Goal: Task Accomplishment & Management: Manage account settings

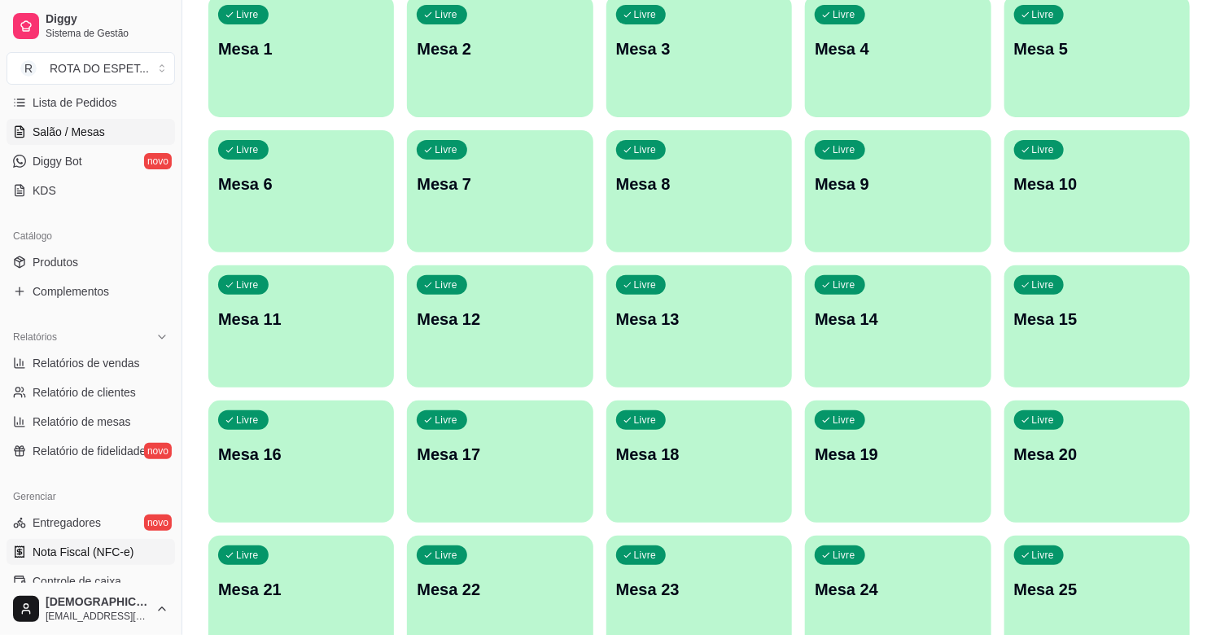
scroll to position [452, 0]
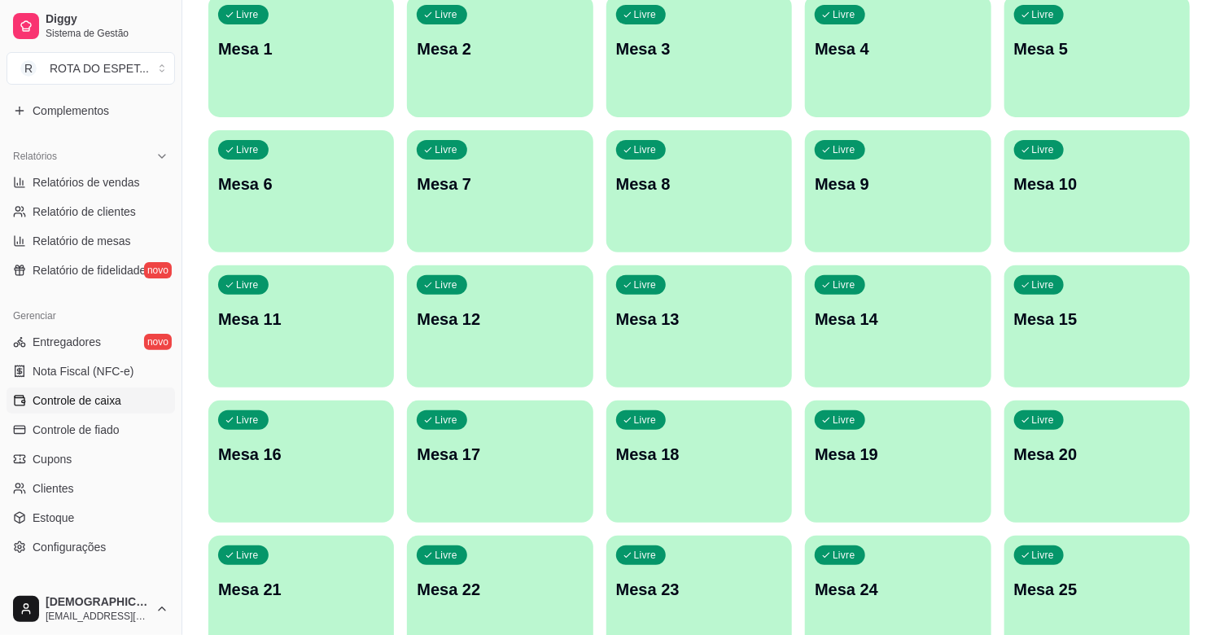
click at [90, 408] on link "Controle de caixa" at bounding box center [91, 400] width 168 height 26
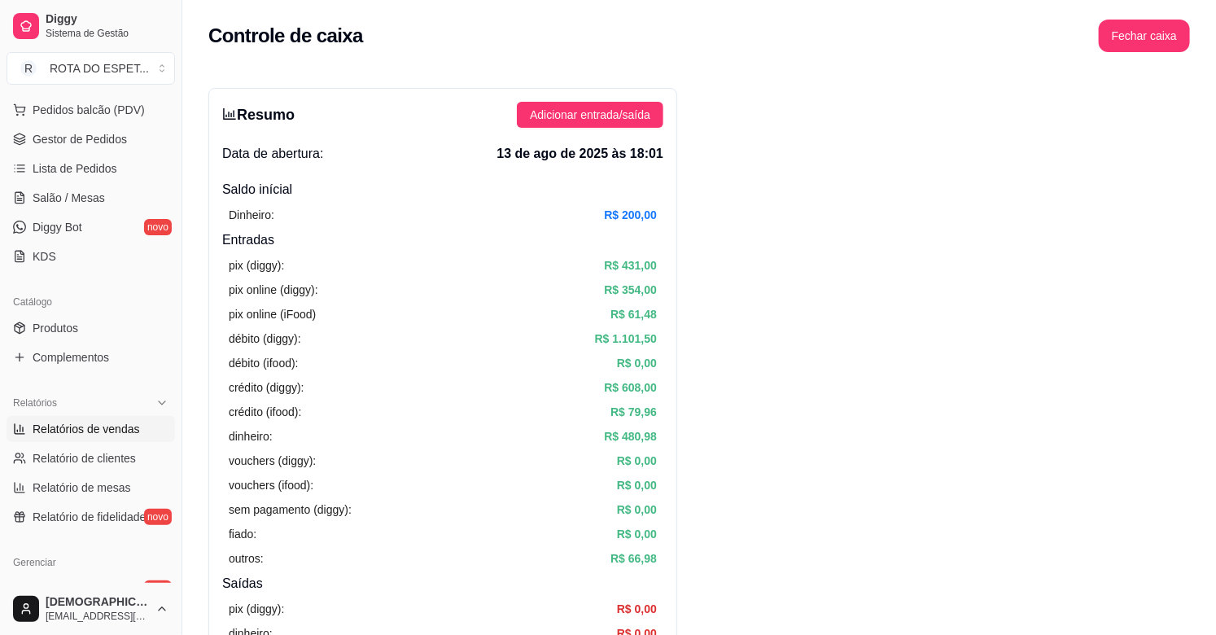
scroll to position [181, 0]
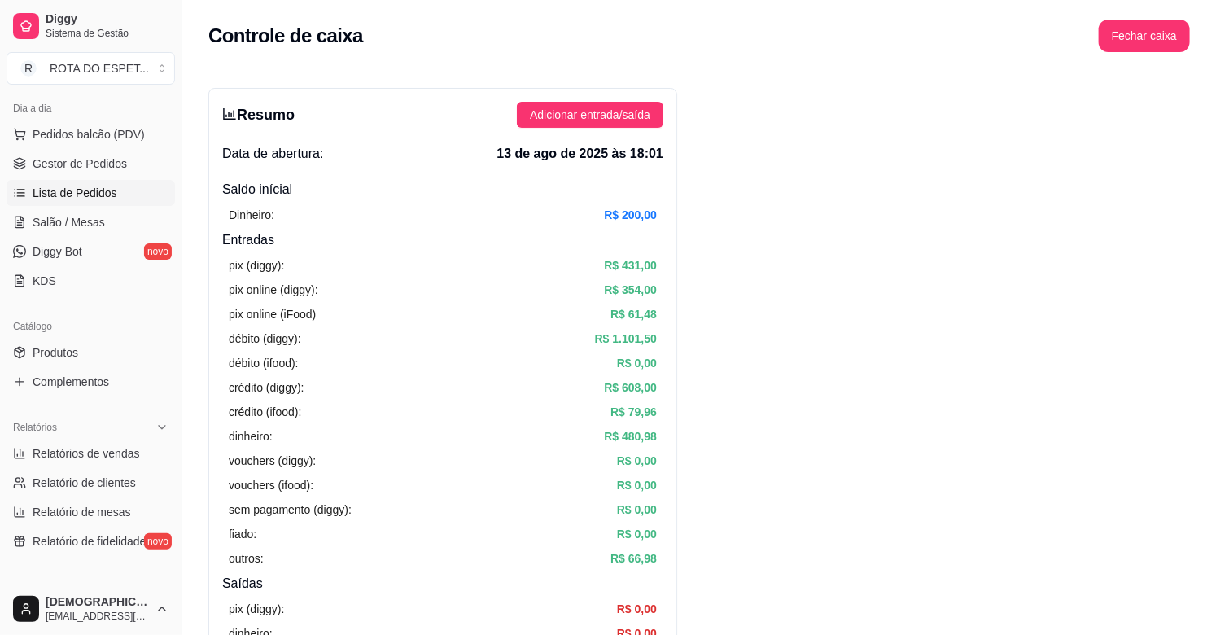
click at [95, 190] on span "Lista de Pedidos" at bounding box center [75, 193] width 85 height 16
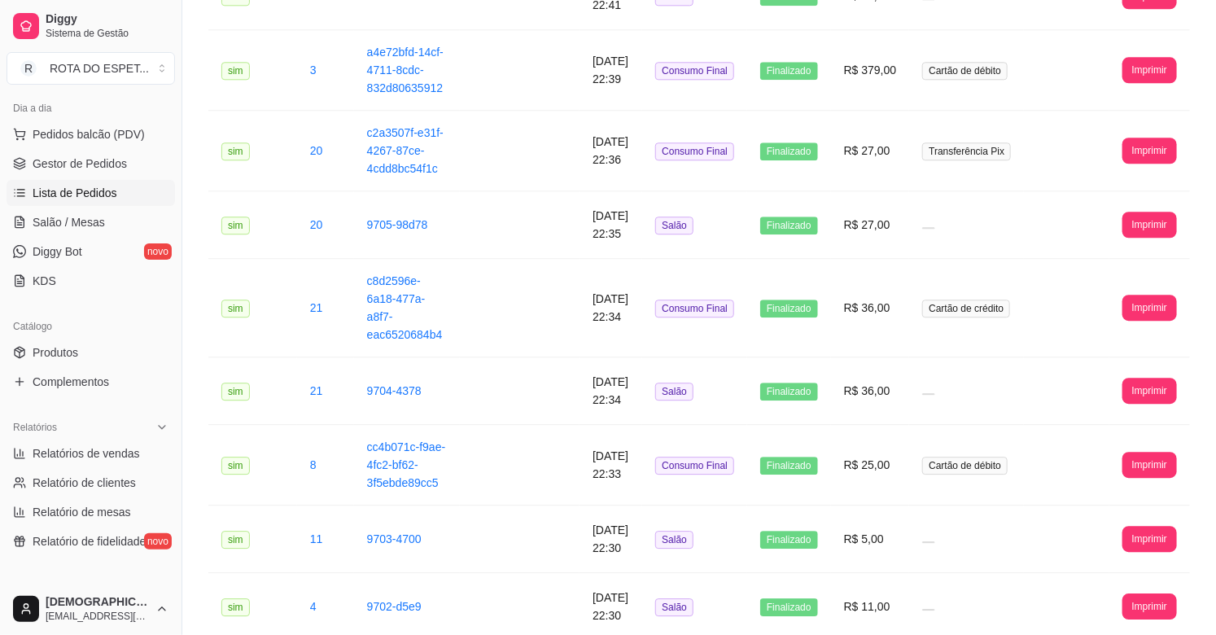
scroll to position [1850, 0]
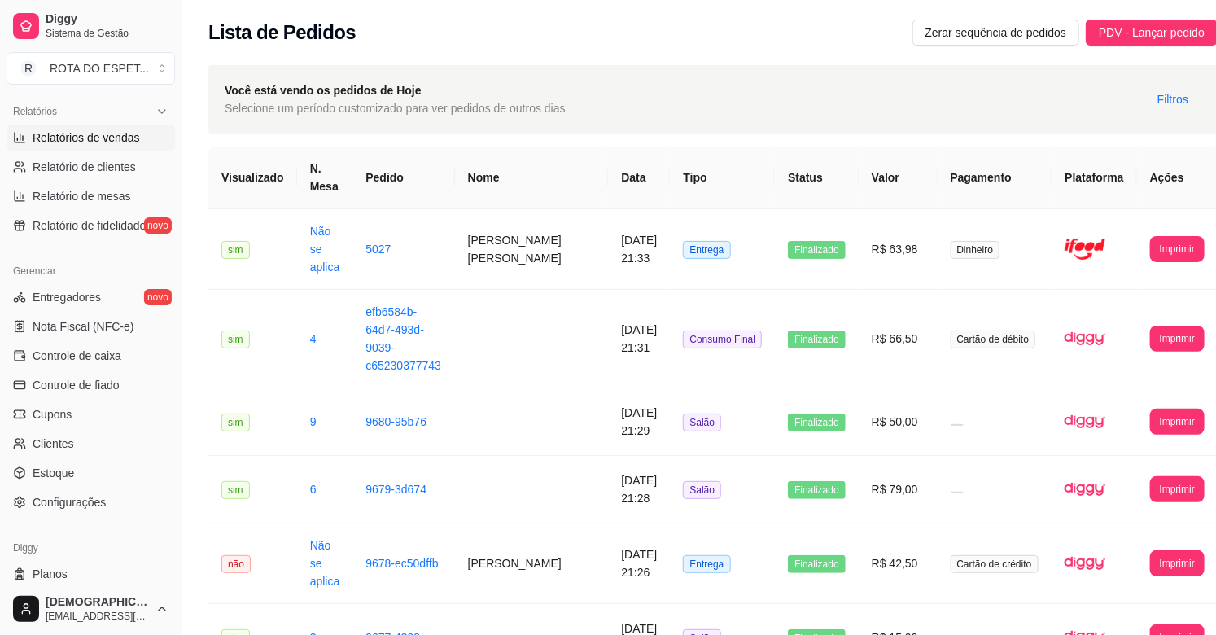
scroll to position [535, 0]
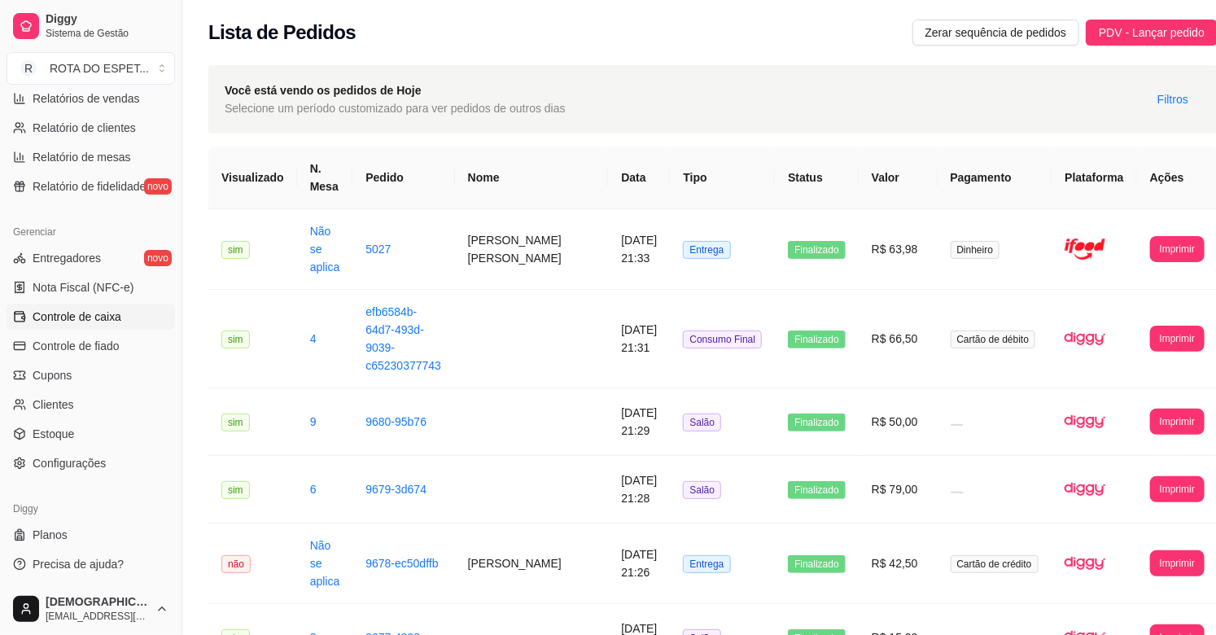
click at [111, 312] on span "Controle de caixa" at bounding box center [77, 316] width 89 height 16
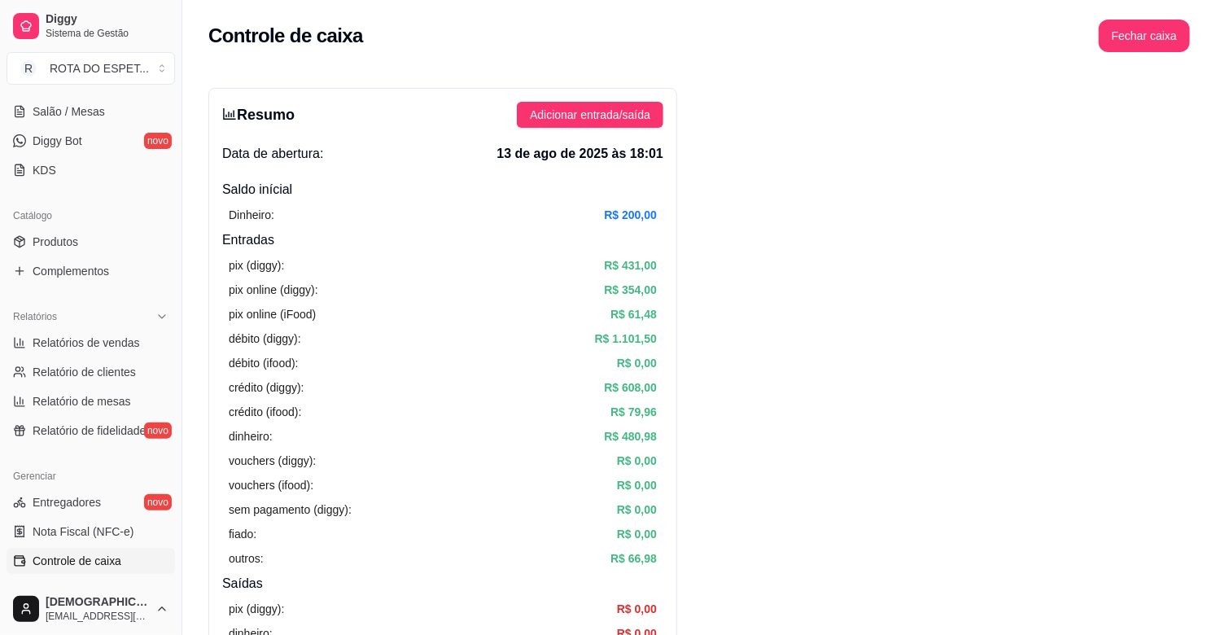
scroll to position [264, 0]
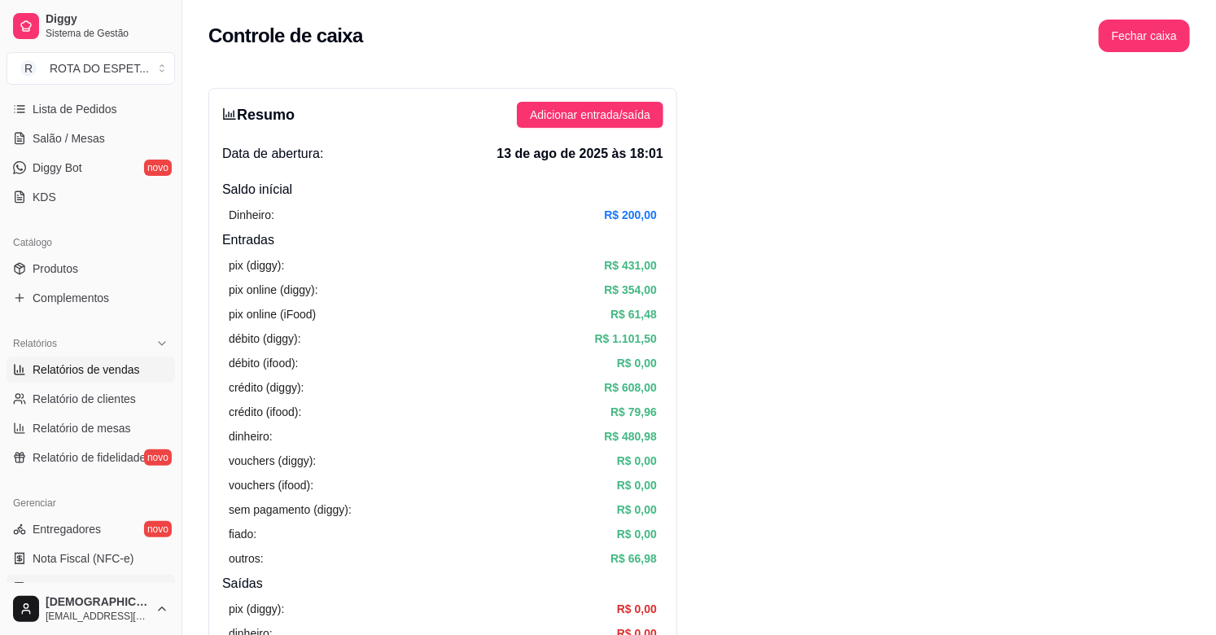
click at [90, 367] on span "Relatórios de vendas" at bounding box center [86, 369] width 107 height 16
select select "ALL"
select select "0"
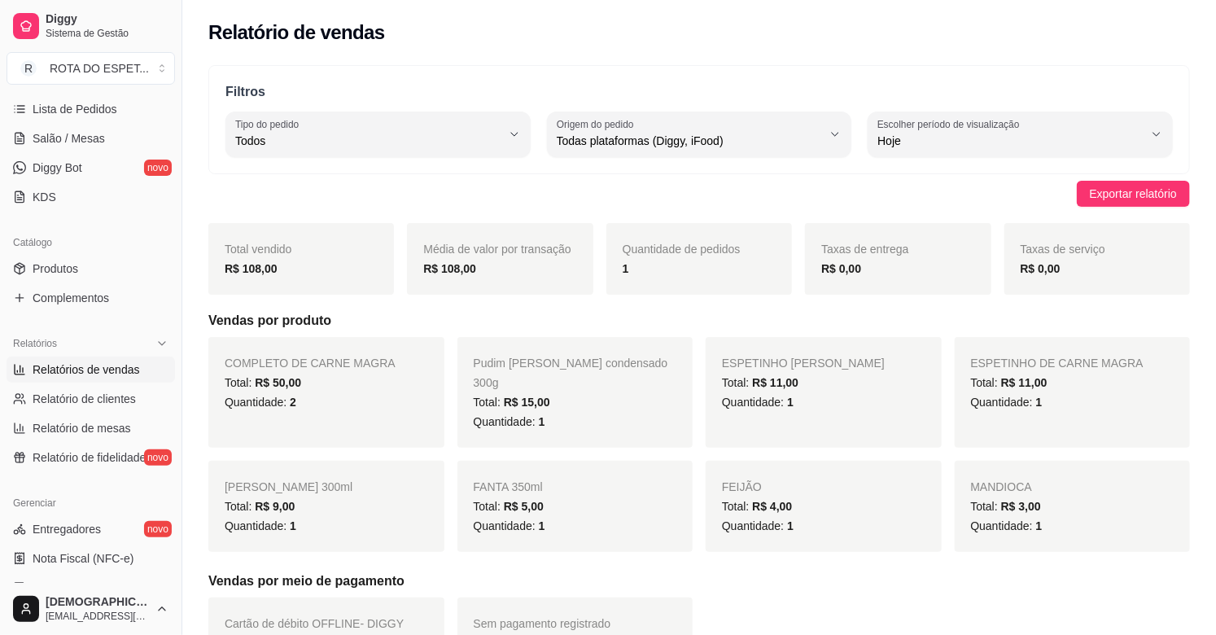
click at [1177, 127] on div "Filtros ALL Tipo do pedido Todos Entrega Retirada Mesa Consumo local Tipo do pe…" at bounding box center [698, 119] width 981 height 109
click at [1155, 128] on icon "button" at bounding box center [1156, 134] width 13 height 13
click at [911, 219] on li "Ontem" at bounding box center [1020, 206] width 280 height 25
type input "1"
select select "1"
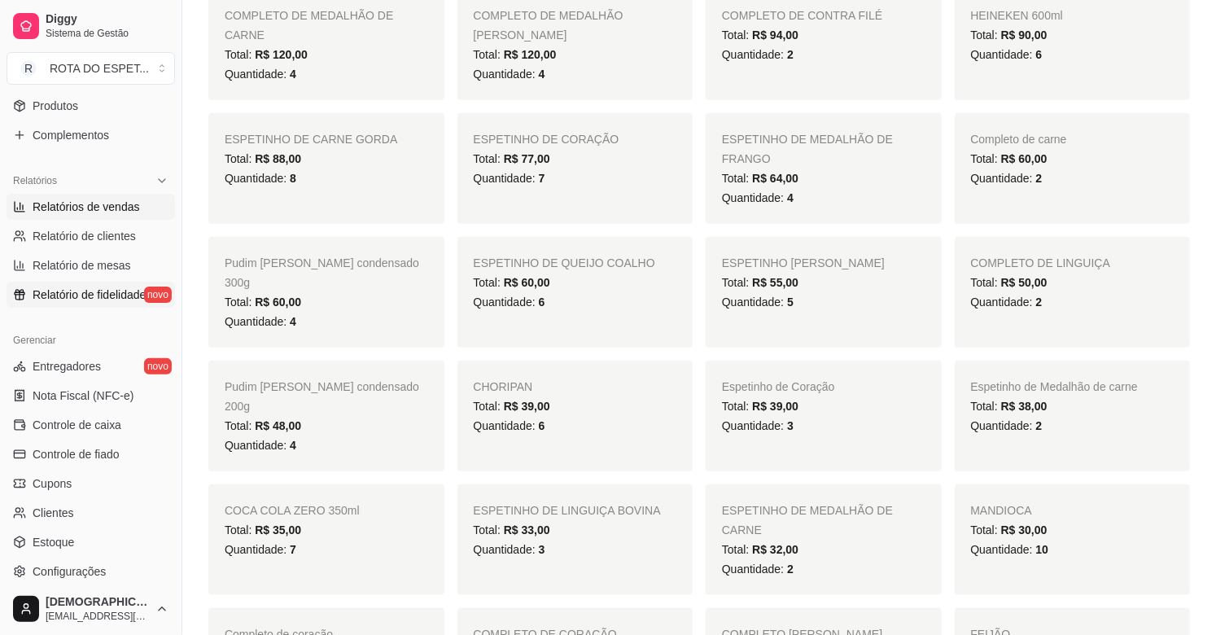
scroll to position [445, 0]
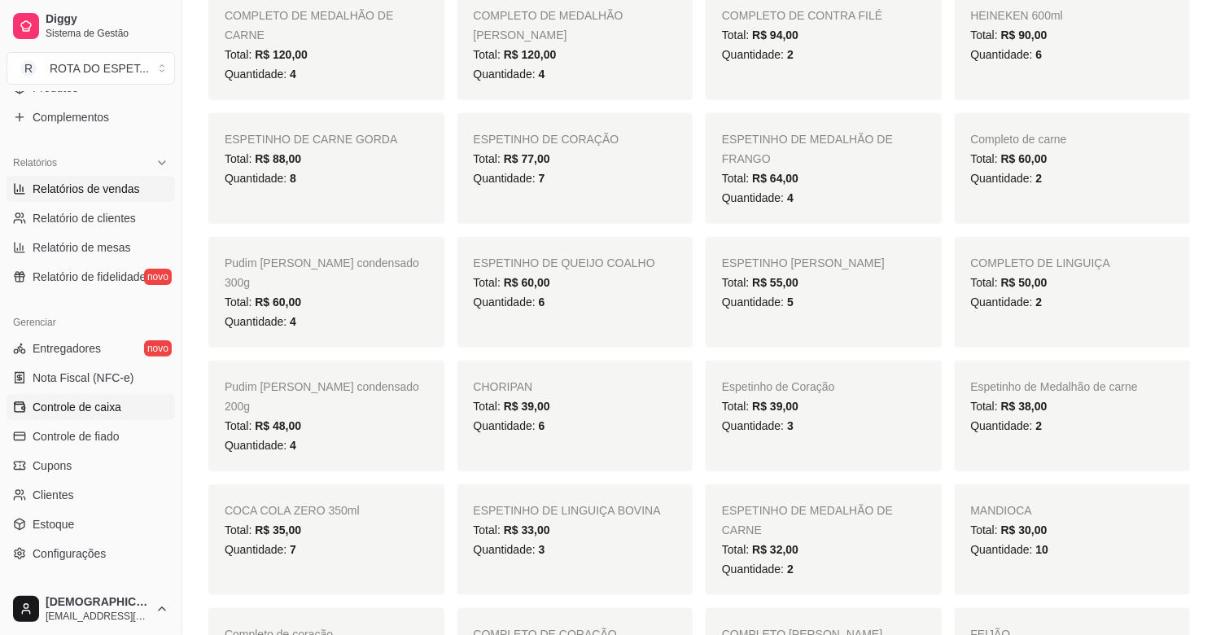
click at [79, 408] on span "Controle de caixa" at bounding box center [77, 407] width 89 height 16
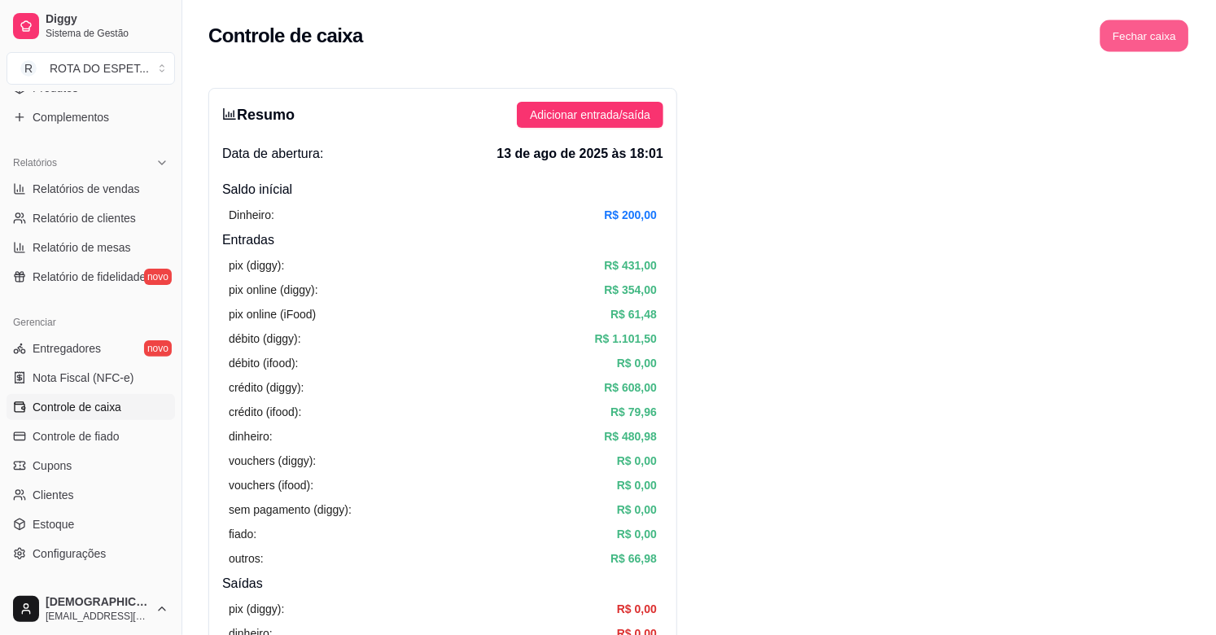
click at [1126, 41] on button "Fechar caixa" at bounding box center [1144, 36] width 89 height 32
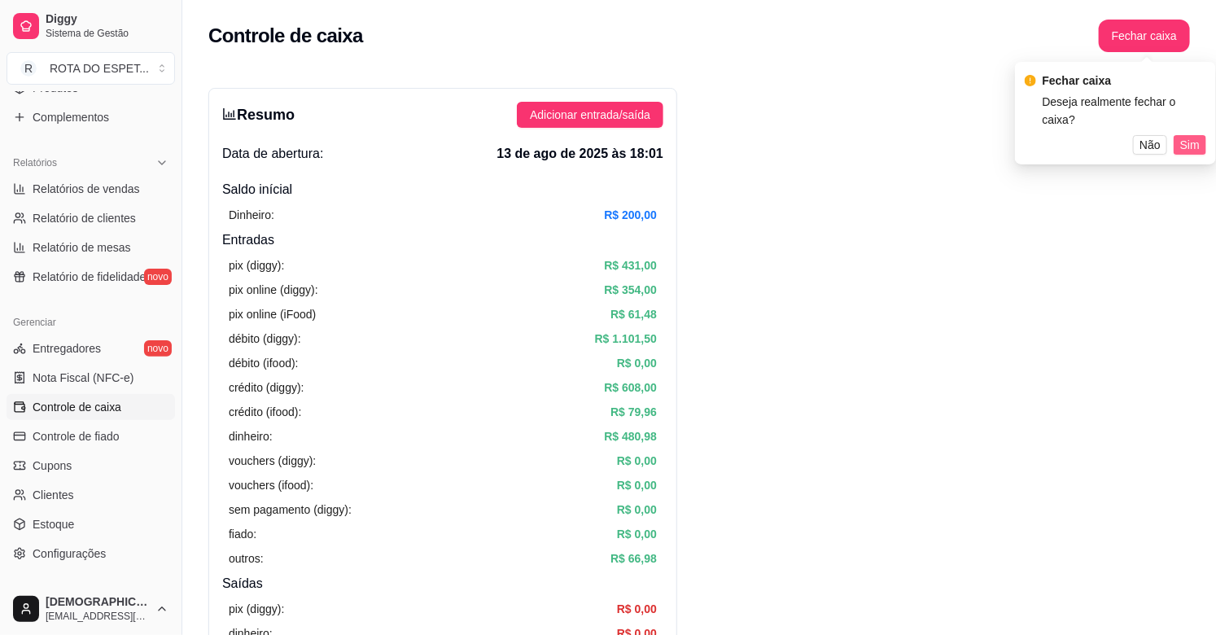
click at [1193, 136] on span "Sim" at bounding box center [1190, 145] width 20 height 18
